Goal: Information Seeking & Learning: Learn about a topic

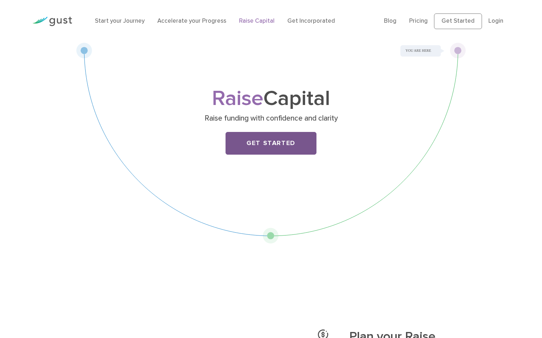
click at [252, 140] on link "Get Started" at bounding box center [270, 143] width 91 height 23
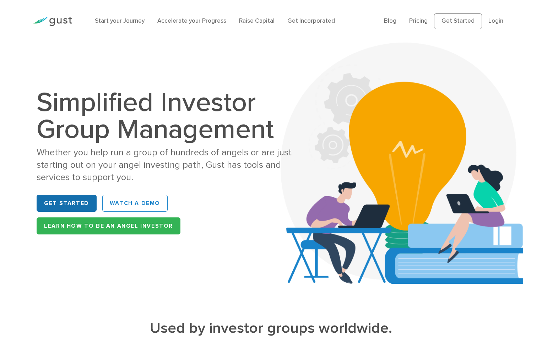
click at [69, 203] on link "Get Started" at bounding box center [67, 203] width 60 height 17
click at [312, 20] on link "Get Incorporated" at bounding box center [311, 20] width 48 height 7
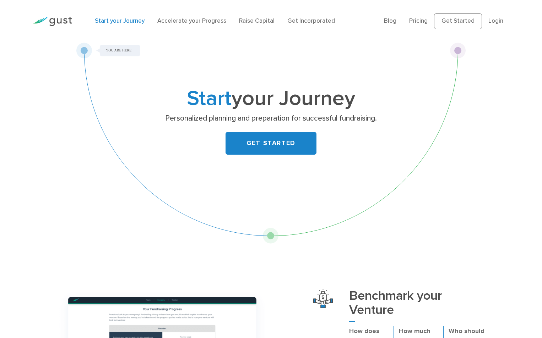
click at [53, 20] on img at bounding box center [52, 22] width 40 height 10
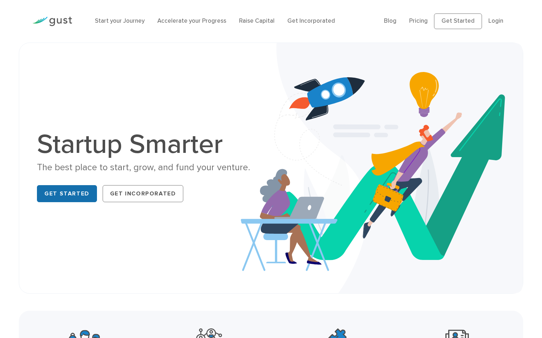
click at [51, 192] on link "Get Started" at bounding box center [67, 193] width 60 height 17
click at [254, 22] on link "Raise Capital" at bounding box center [257, 20] width 36 height 7
click at [313, 21] on link "Get Incorporated" at bounding box center [311, 20] width 48 height 7
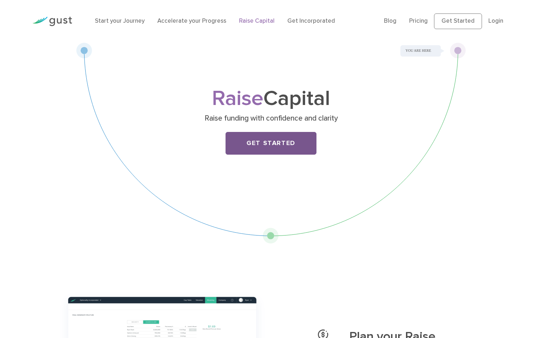
click at [270, 146] on link "Get Started" at bounding box center [270, 143] width 91 height 23
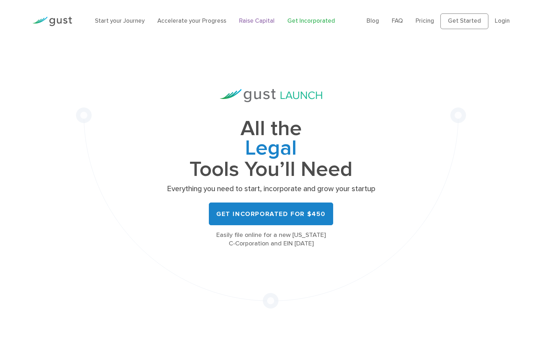
click at [252, 22] on link "Raise Capital" at bounding box center [257, 20] width 36 height 7
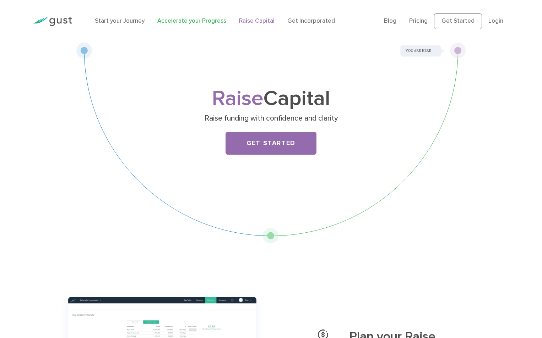
click at [180, 20] on link "Accelerate your Progress" at bounding box center [191, 20] width 69 height 7
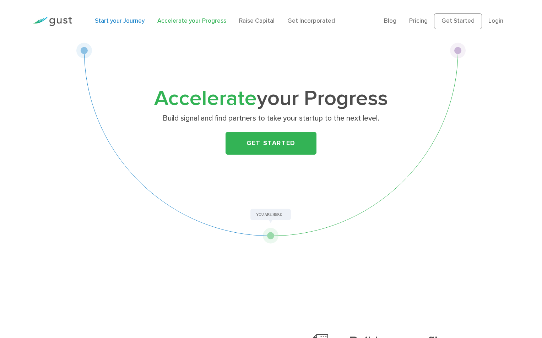
click at [109, 20] on link "Start your Journey" at bounding box center [120, 20] width 50 height 7
